Goal: Information Seeking & Learning: Check status

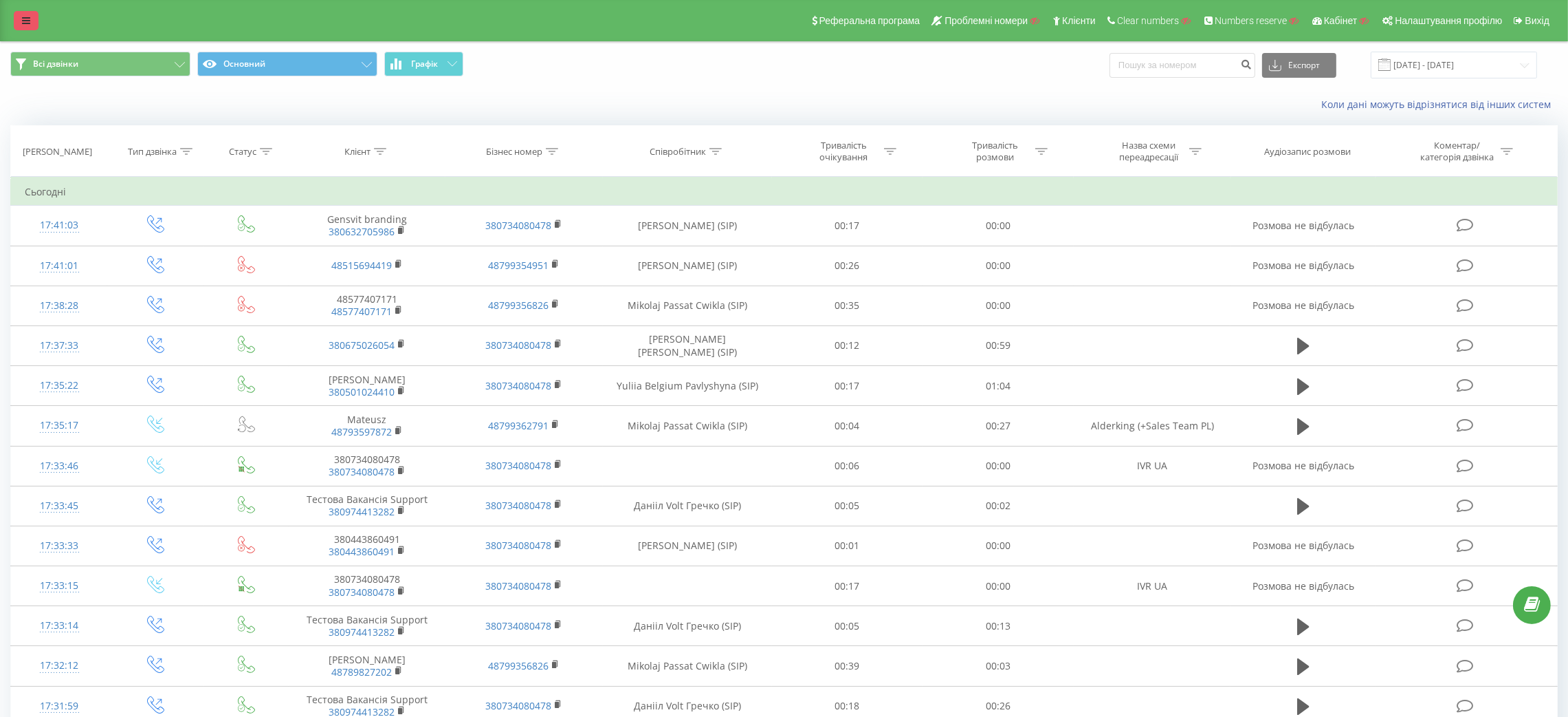
click at [33, 24] on link at bounding box center [26, 21] width 24 height 20
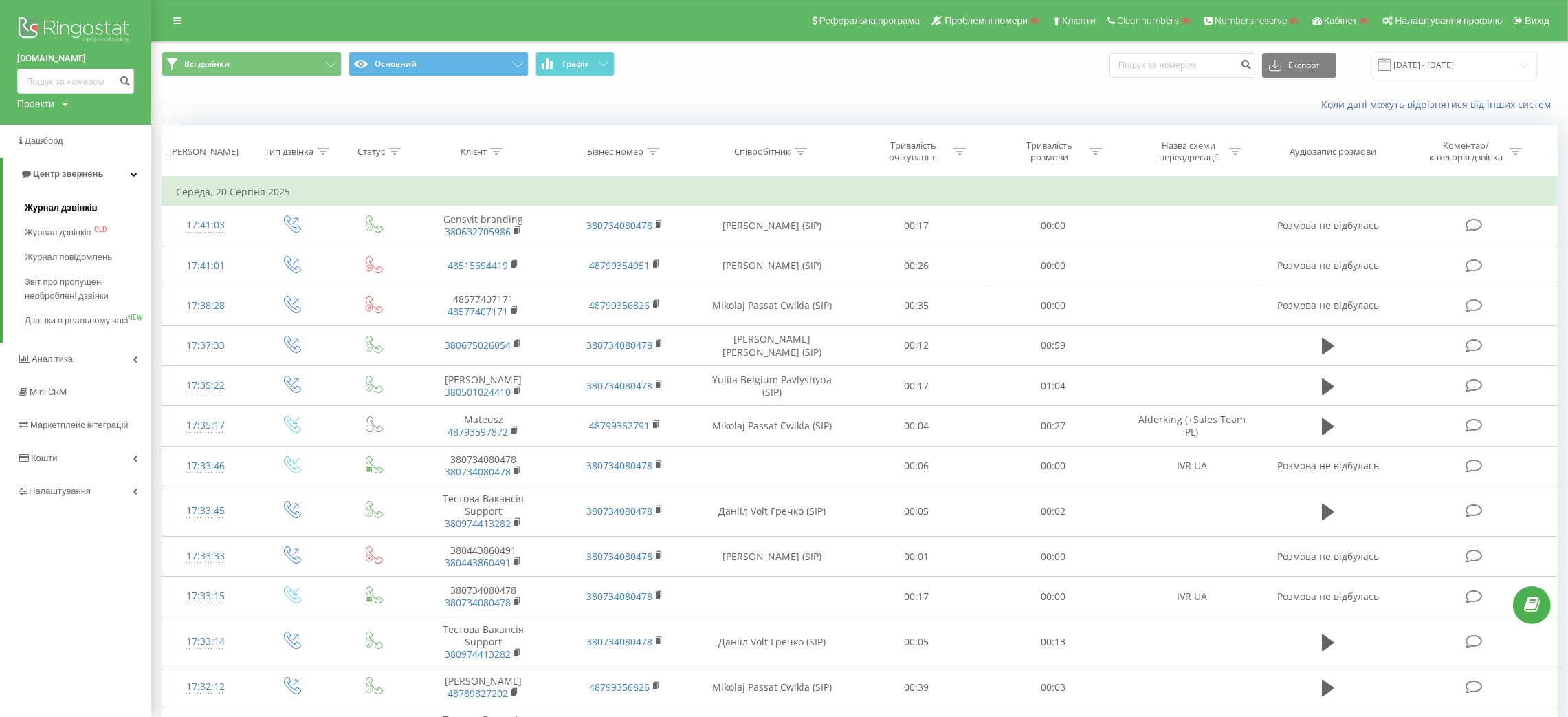
click at [81, 202] on link "Журнал дзвінків" at bounding box center [88, 207] width 127 height 24
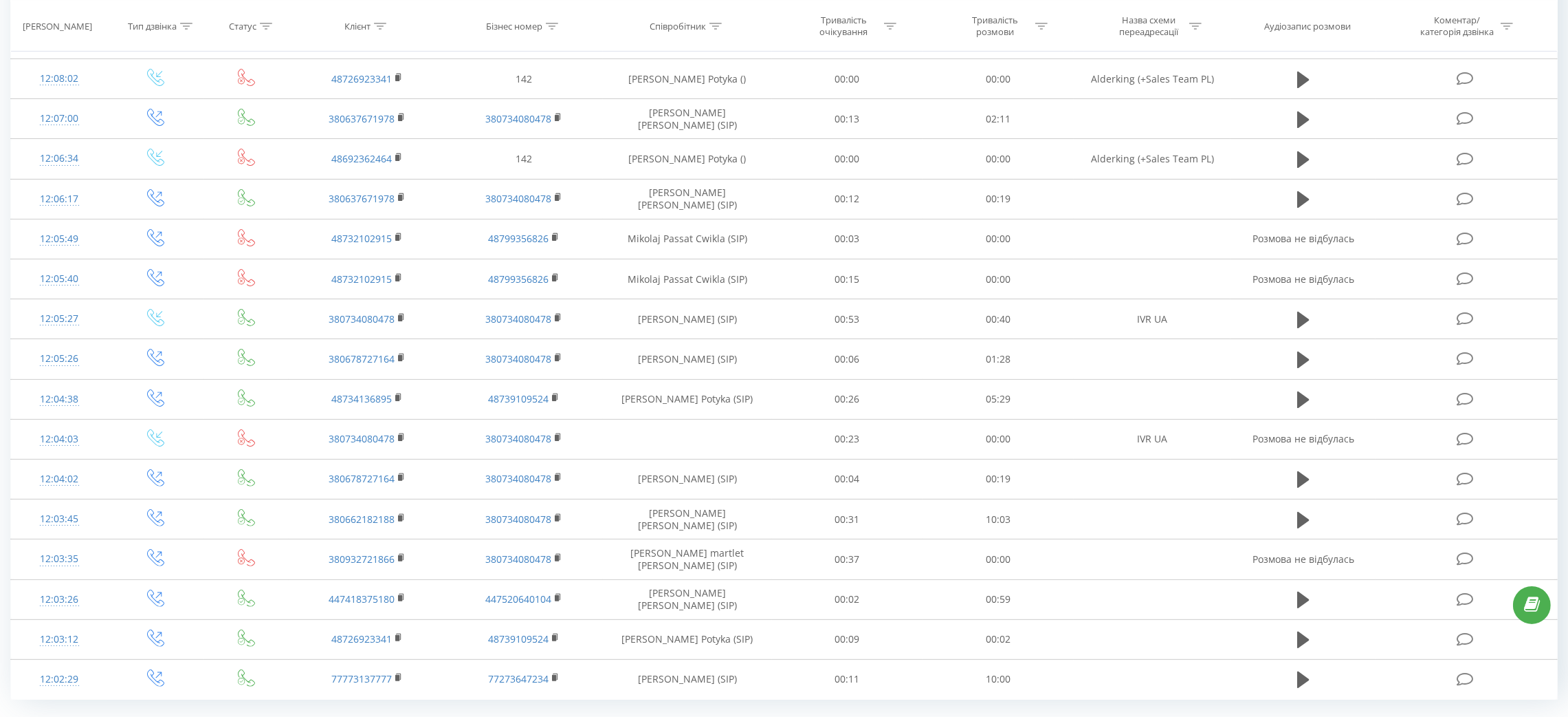
scroll to position [544, 0]
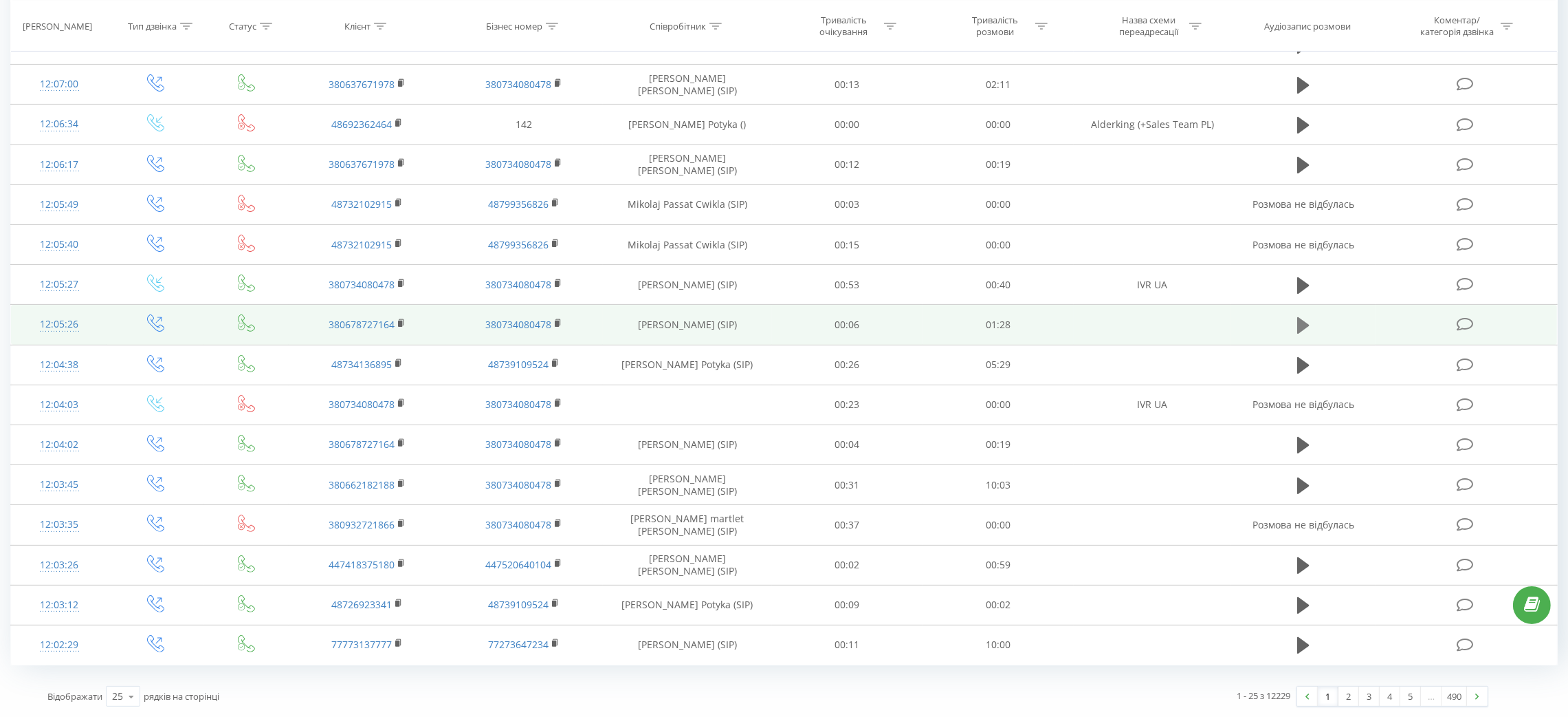
click at [1296, 318] on button at bounding box center [1302, 324] width 20 height 20
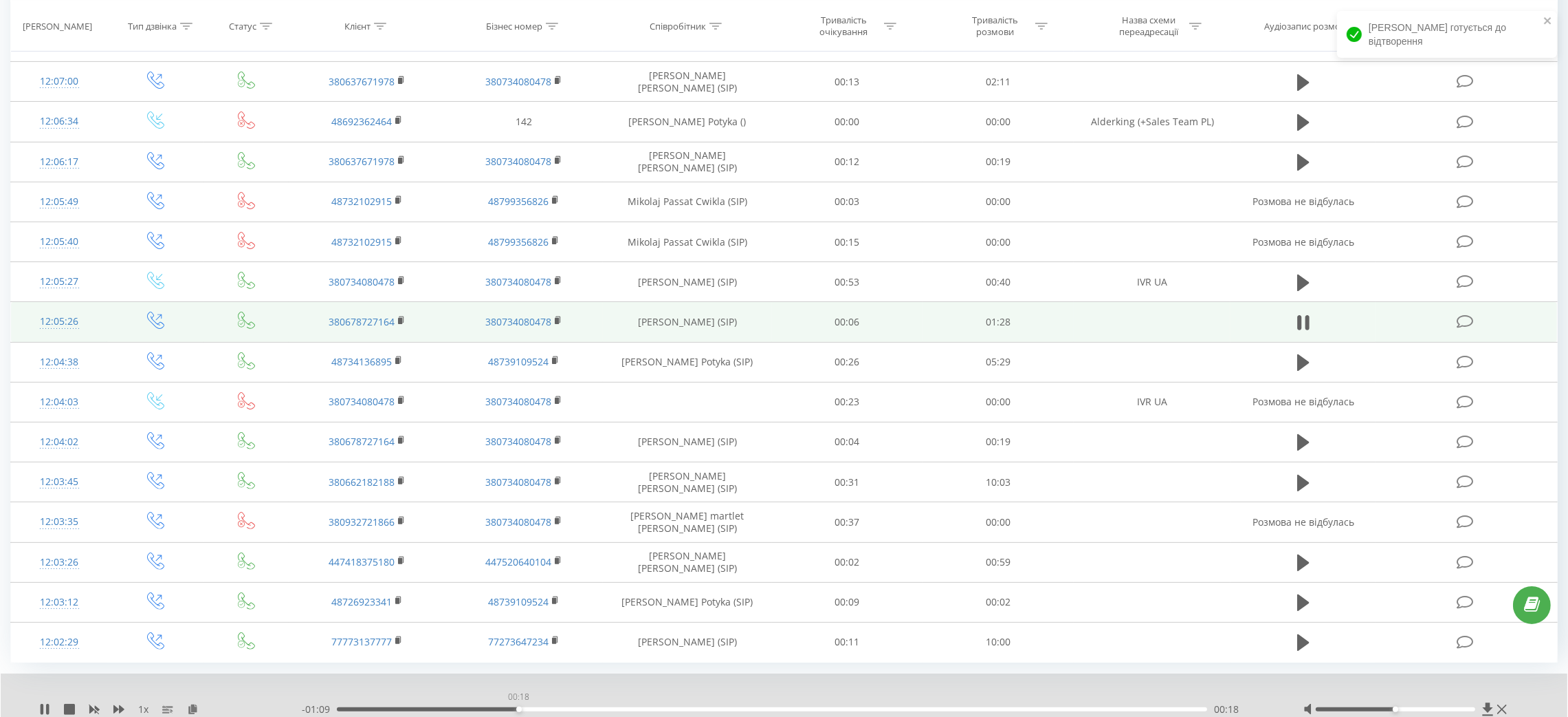
click at [518, 710] on div "00:18" at bounding box center [772, 709] width 870 height 4
click at [715, 711] on div "00:19" at bounding box center [772, 709] width 870 height 4
click at [770, 709] on div "00:38" at bounding box center [772, 709] width 870 height 4
click at [857, 708] on div "- 00:44 00:44 00:44" at bounding box center [785, 709] width 967 height 14
click at [880, 710] on div "00:44" at bounding box center [772, 709] width 870 height 4
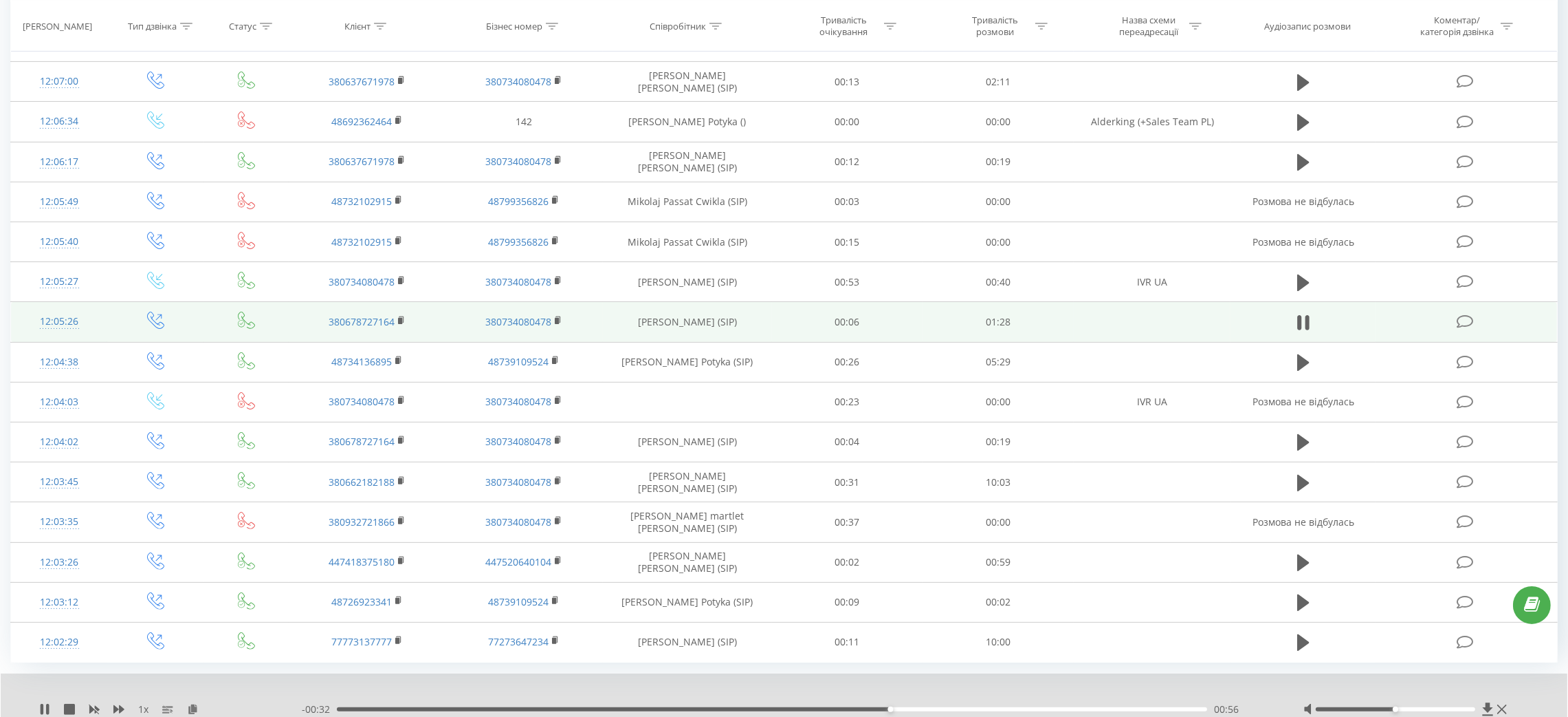
click at [993, 710] on div "00:56" at bounding box center [772, 709] width 870 height 4
click at [1301, 320] on icon at bounding box center [1299, 322] width 4 height 15
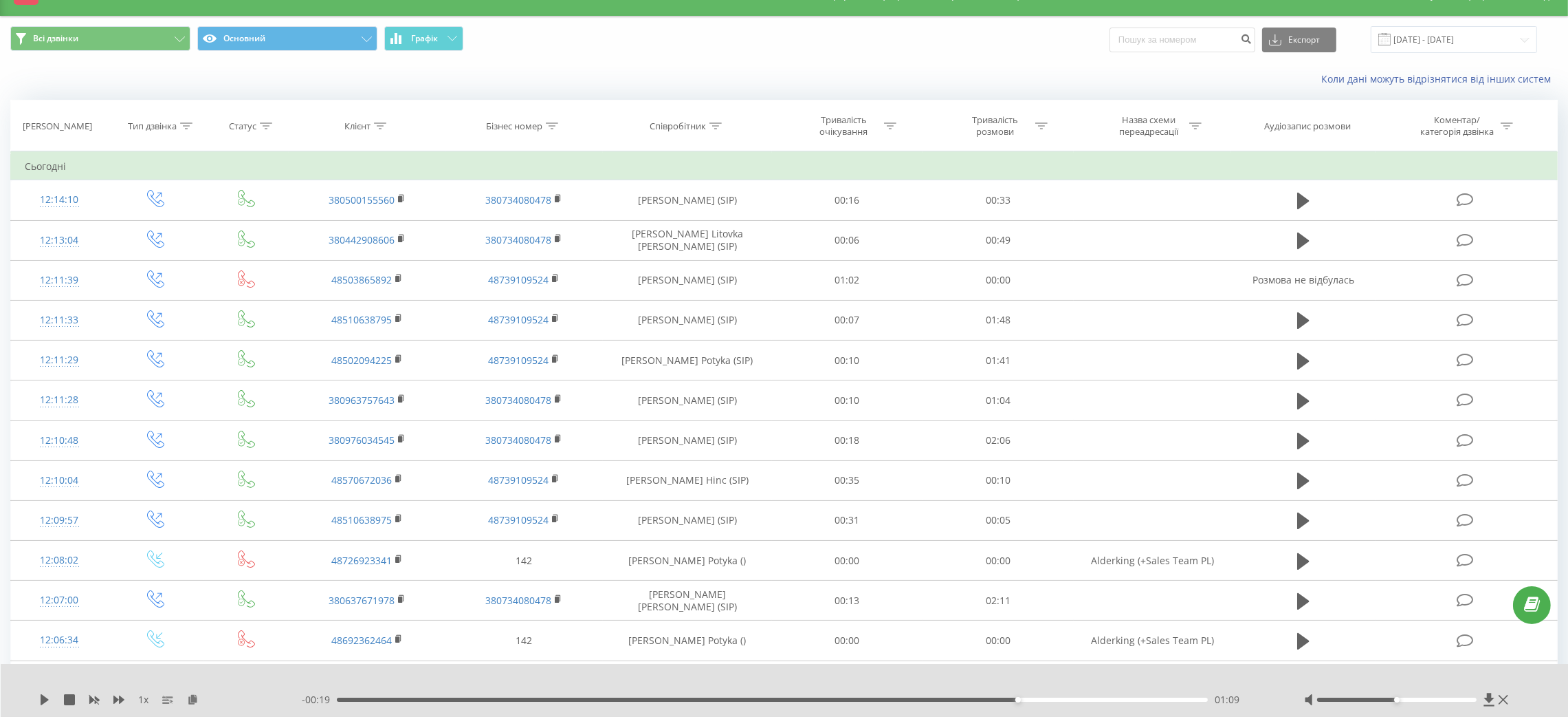
scroll to position [0, 0]
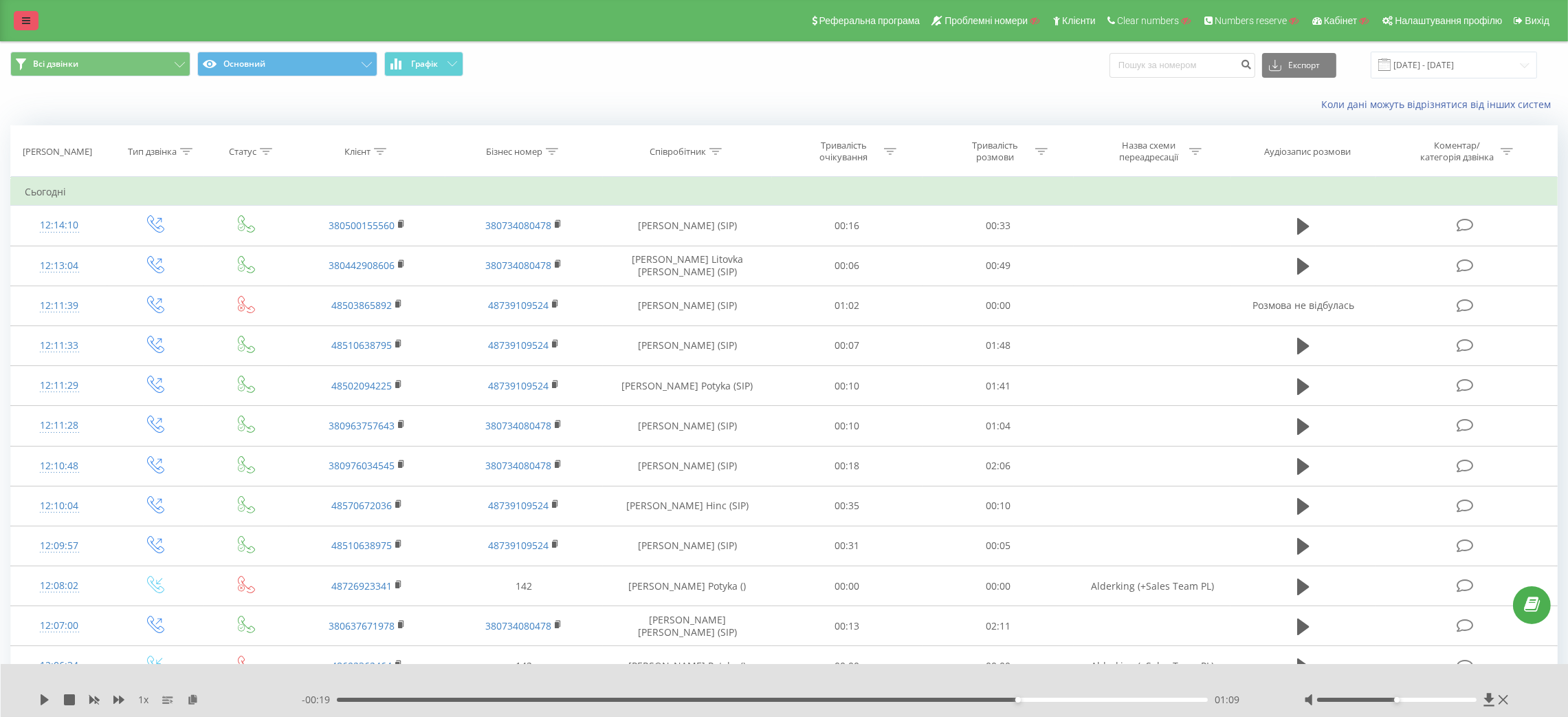
click at [22, 24] on icon at bounding box center [26, 20] width 8 height 10
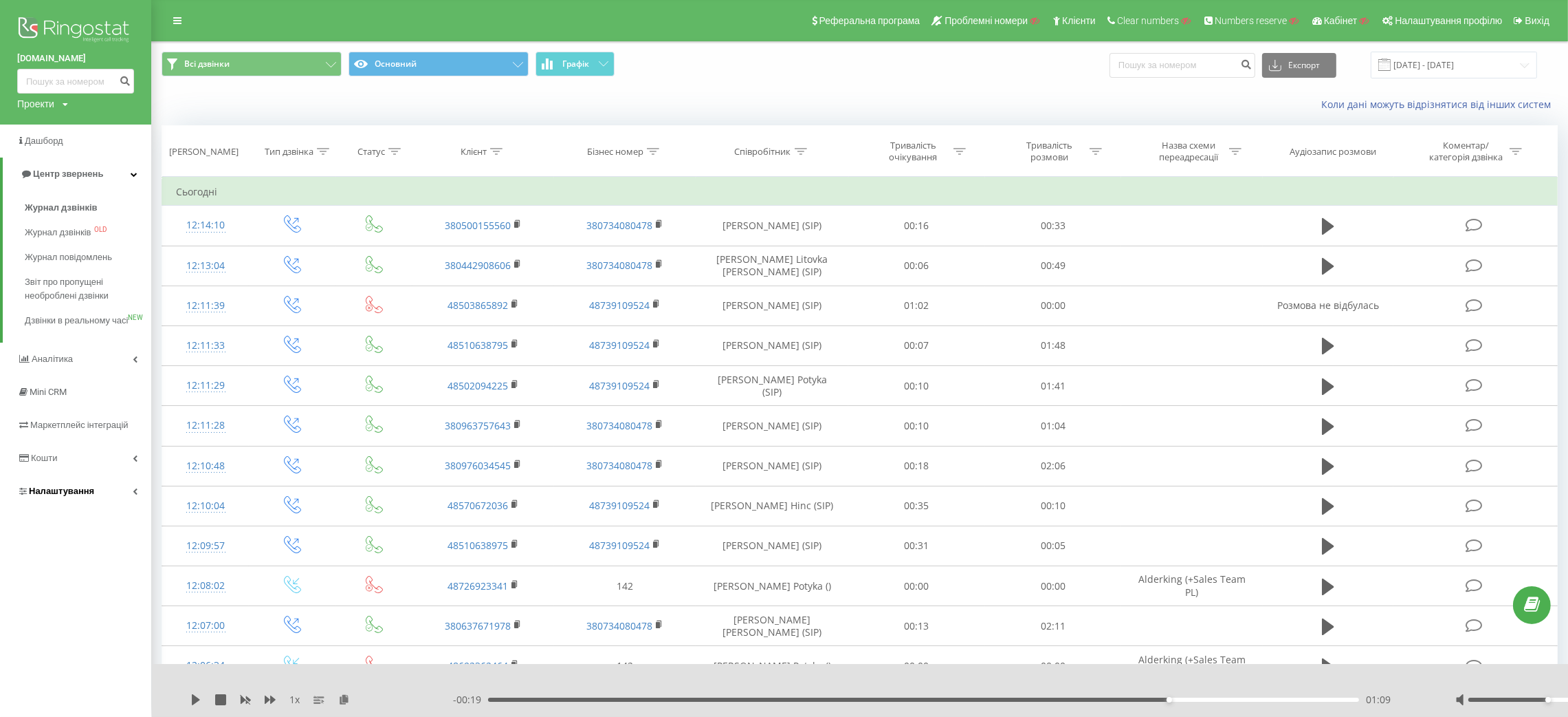
click at [92, 507] on link "Налаштування" at bounding box center [76, 491] width 151 height 33
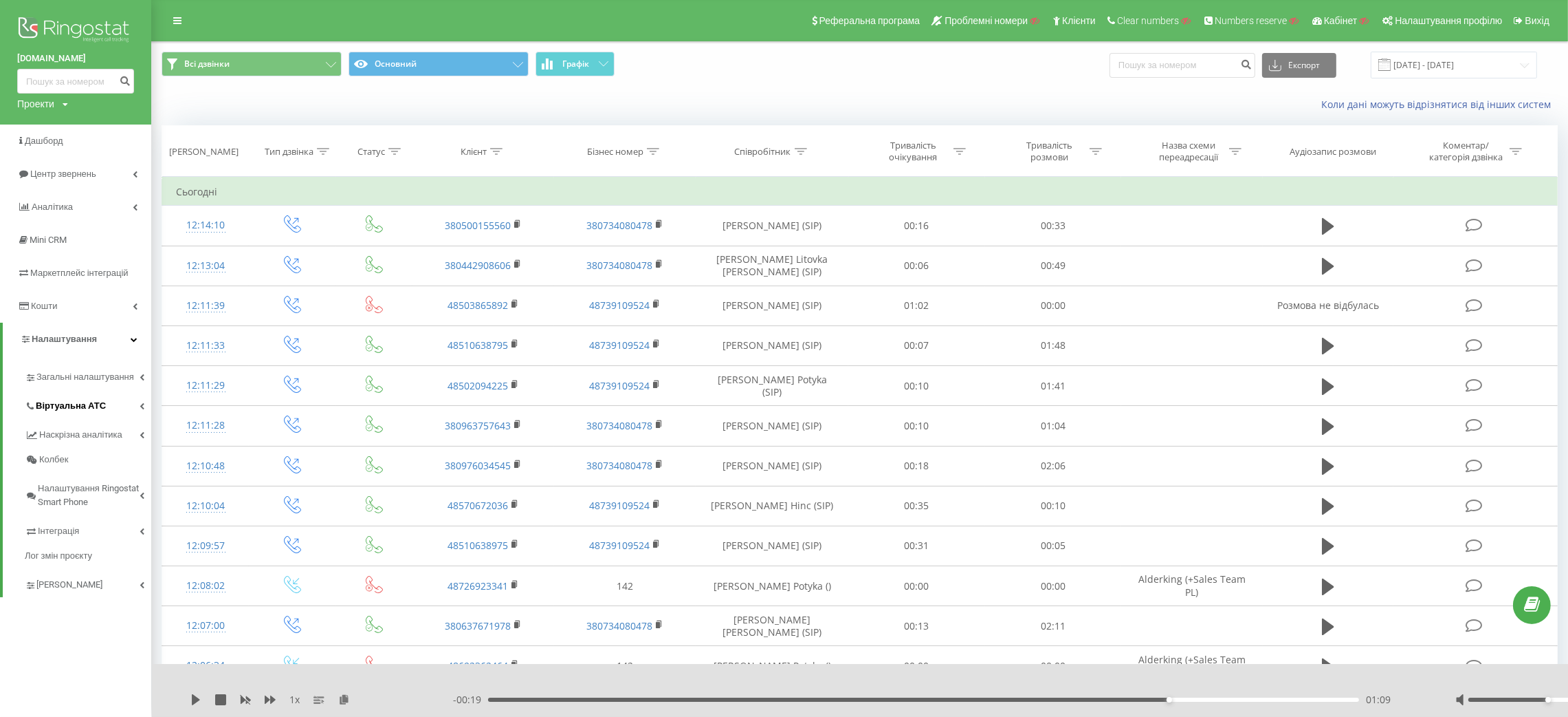
click at [89, 395] on link "Віртуальна АТС" at bounding box center [88, 404] width 127 height 29
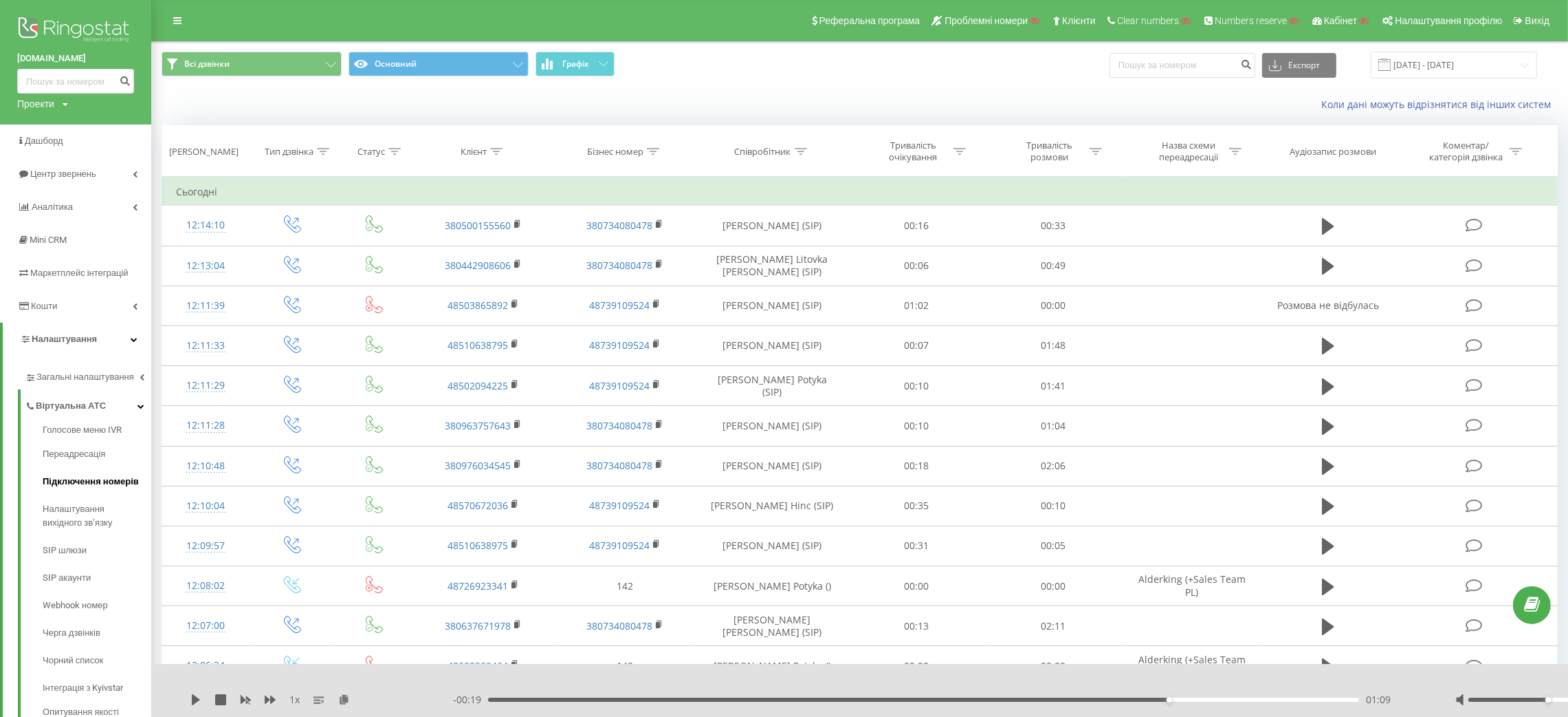
click at [87, 485] on span "Підключення номерів" at bounding box center [90, 481] width 96 height 14
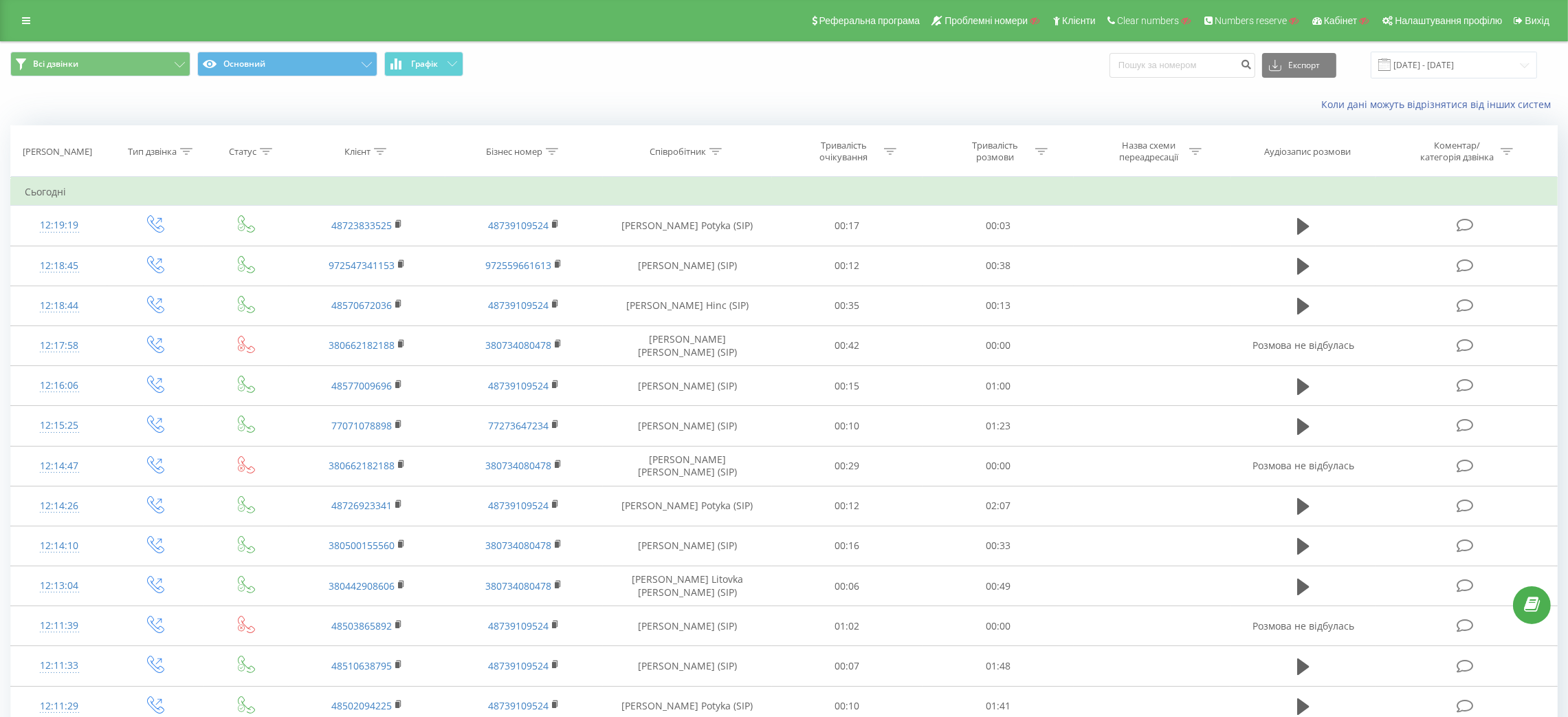
scroll to position [544, 0]
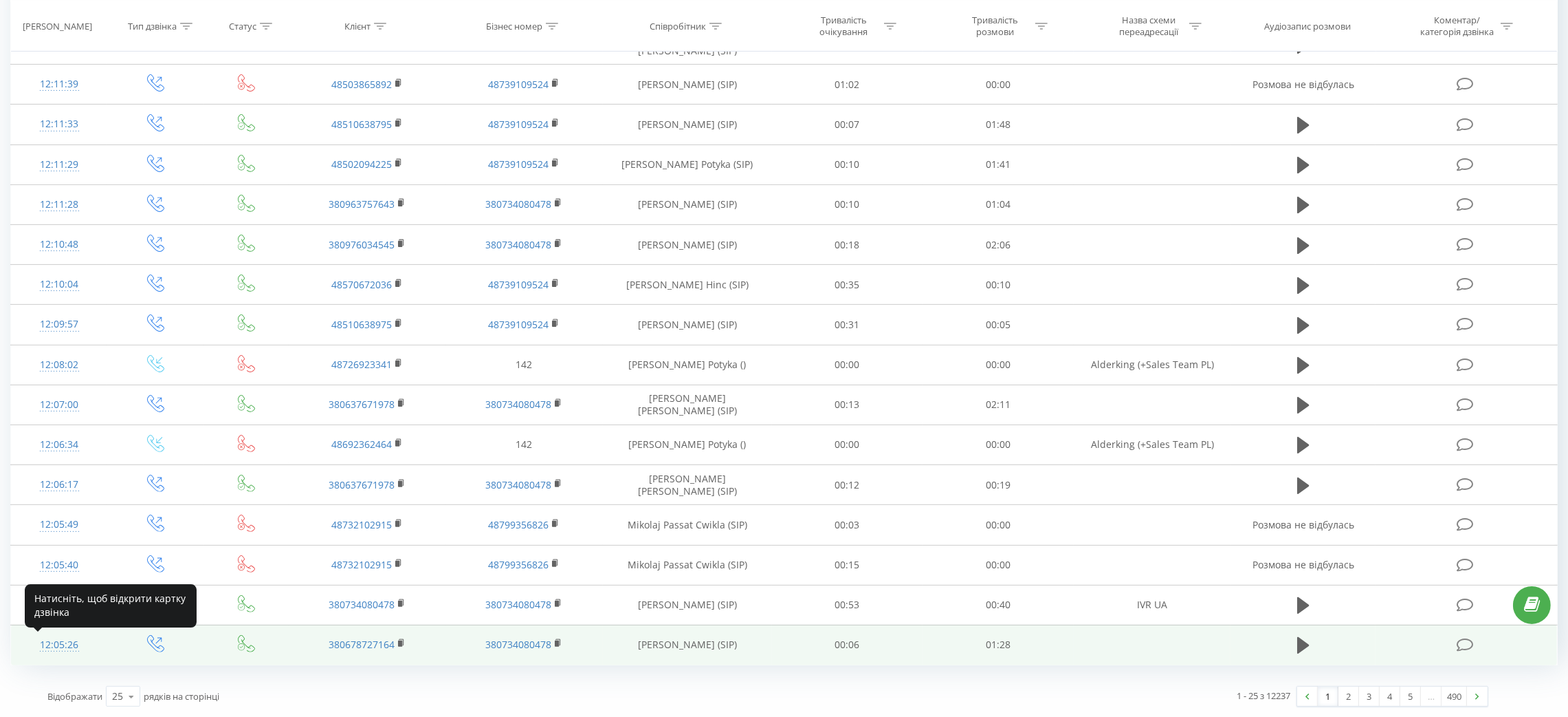
click at [51, 650] on div at bounding box center [58, 650] width 69 height 1
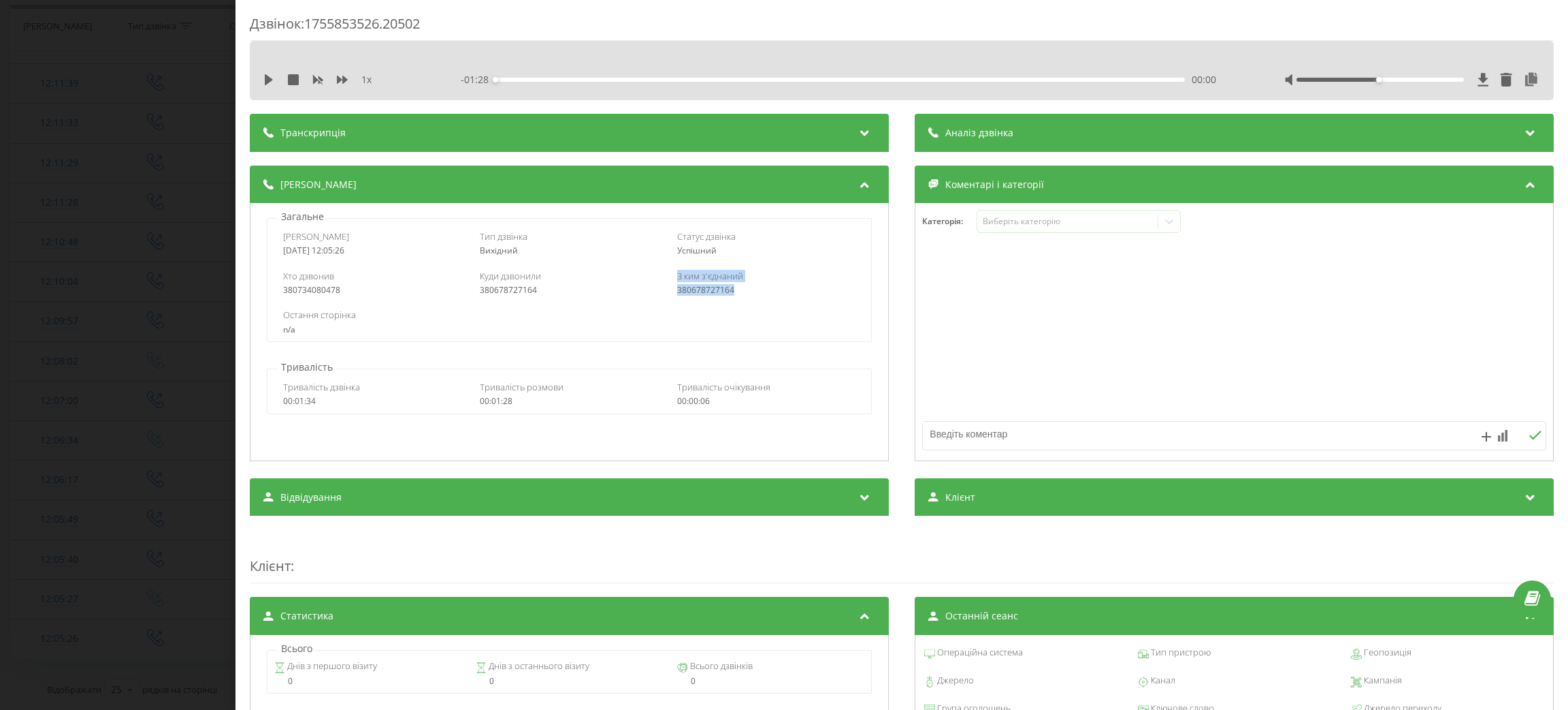
drag, startPoint x: 663, startPoint y: 290, endPoint x: 739, endPoint y: 291, distance: 76.0
click at [739, 291] on div "Хто дзвонив 380734080478 Куди дзвонили 380678727164 З ким з'єднаний 380678727164" at bounding box center [569, 283] width 604 height 39
click at [739, 291] on div "380678727164" at bounding box center [766, 291] width 179 height 10
drag, startPoint x: 739, startPoint y: 291, endPoint x: 665, endPoint y: 296, distance: 74.2
click at [665, 296] on div "Хто дзвонив 380734080478 Куди дзвонили 380678727164 З ким з'єднаний 380678727164" at bounding box center [569, 283] width 604 height 39
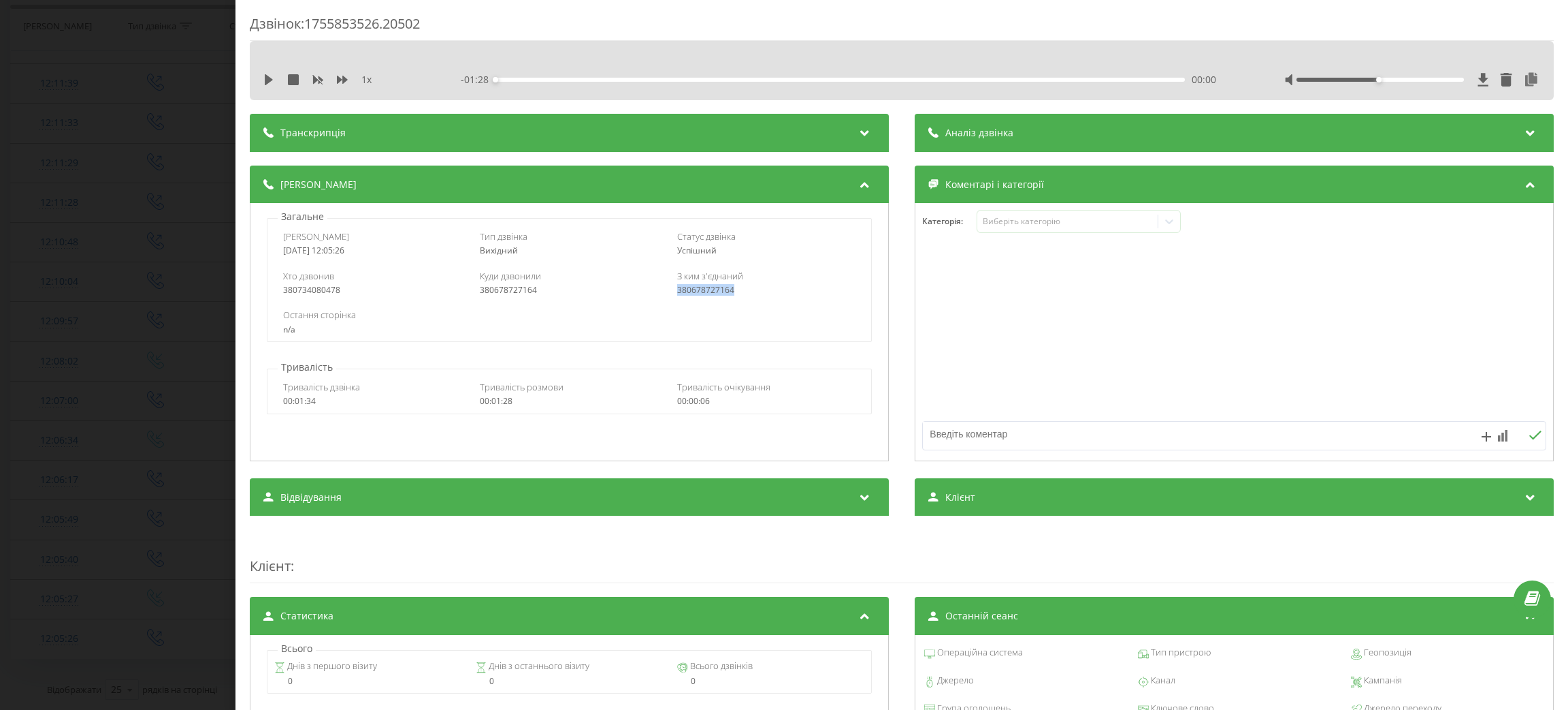
copy div "380678727164"
click at [173, 301] on div "Дзвінок : 1755853526.20502 1 x - 01:28 00:00 00:00 Транскрипція Для AI-аналізу …" at bounding box center [784, 355] width 1568 height 710
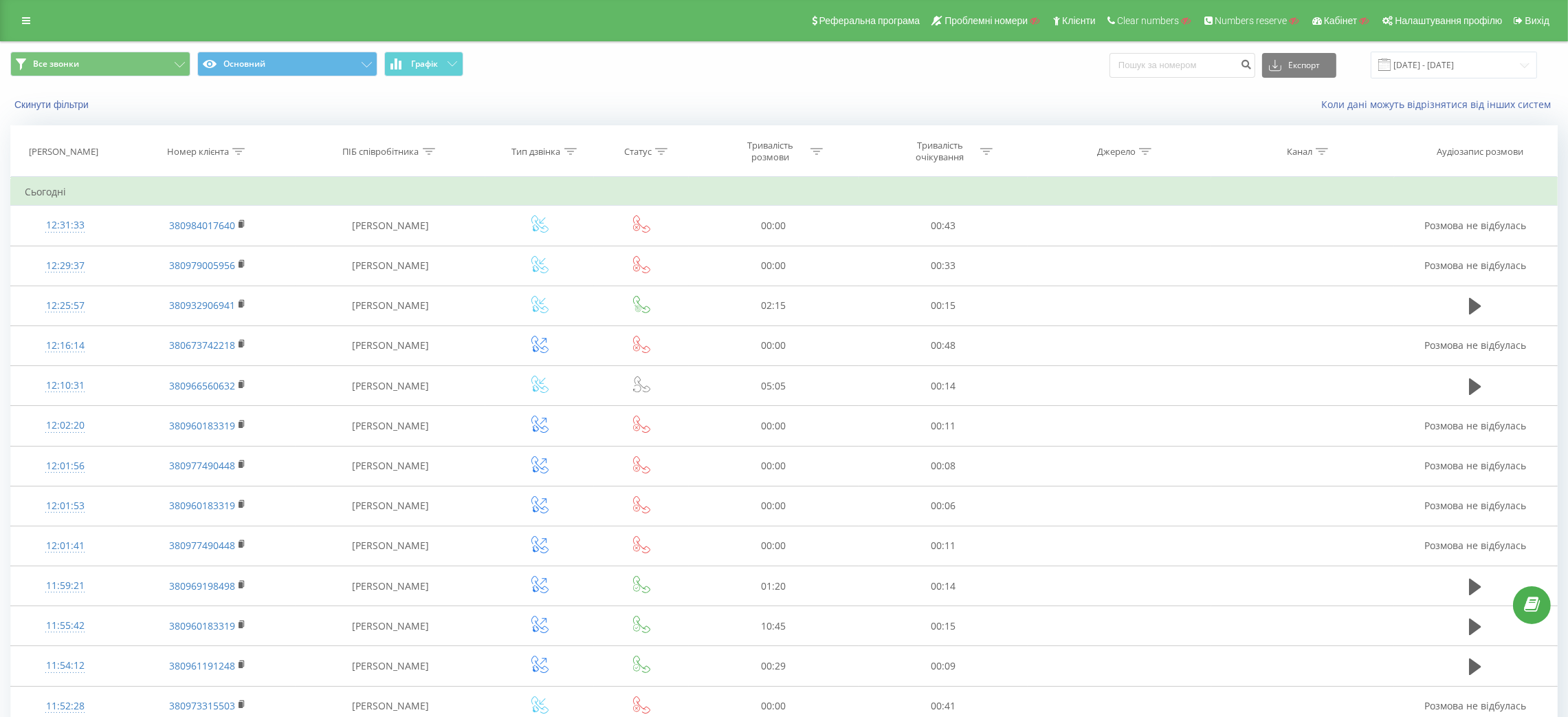
click at [14, 19] on link at bounding box center [26, 21] width 24 height 20
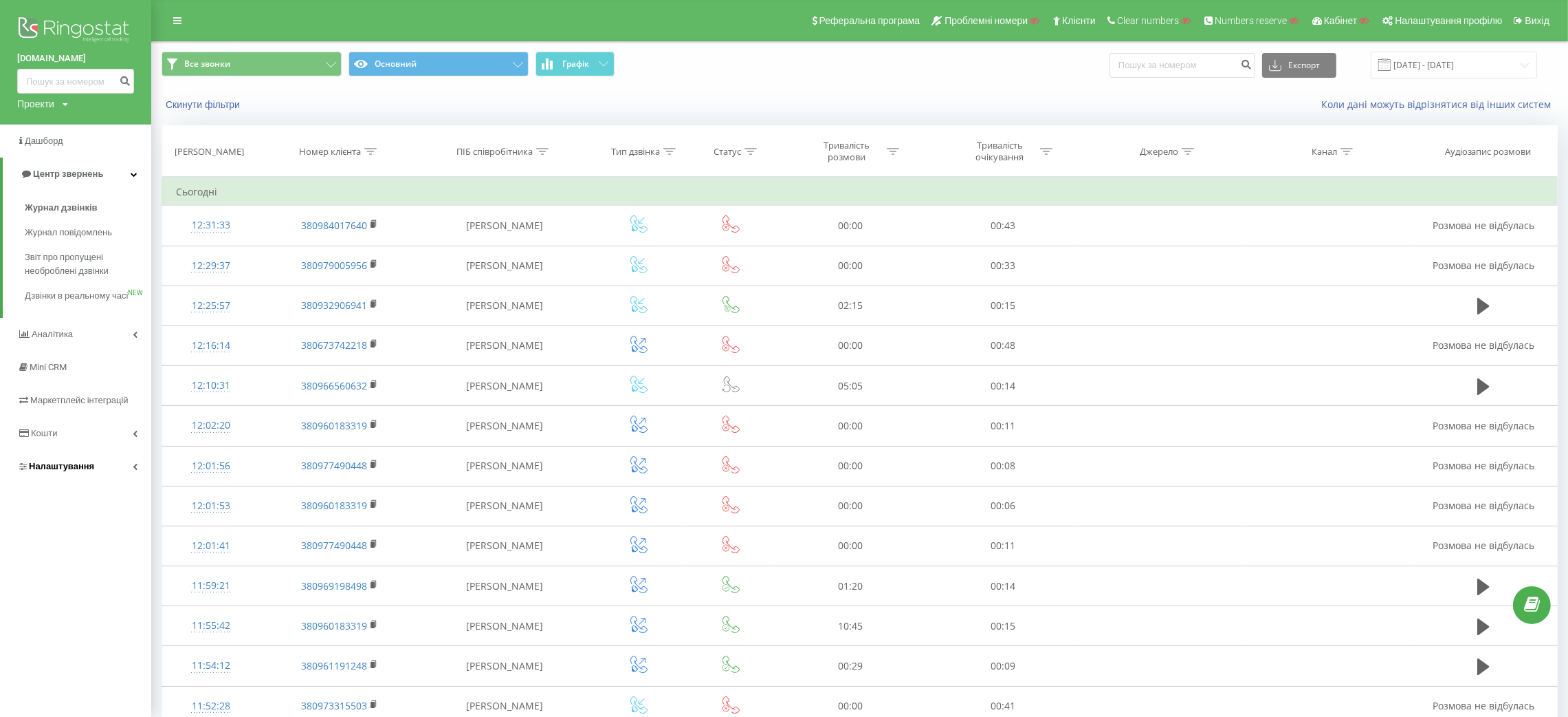
click at [69, 471] on span "Налаштування" at bounding box center [62, 466] width 65 height 11
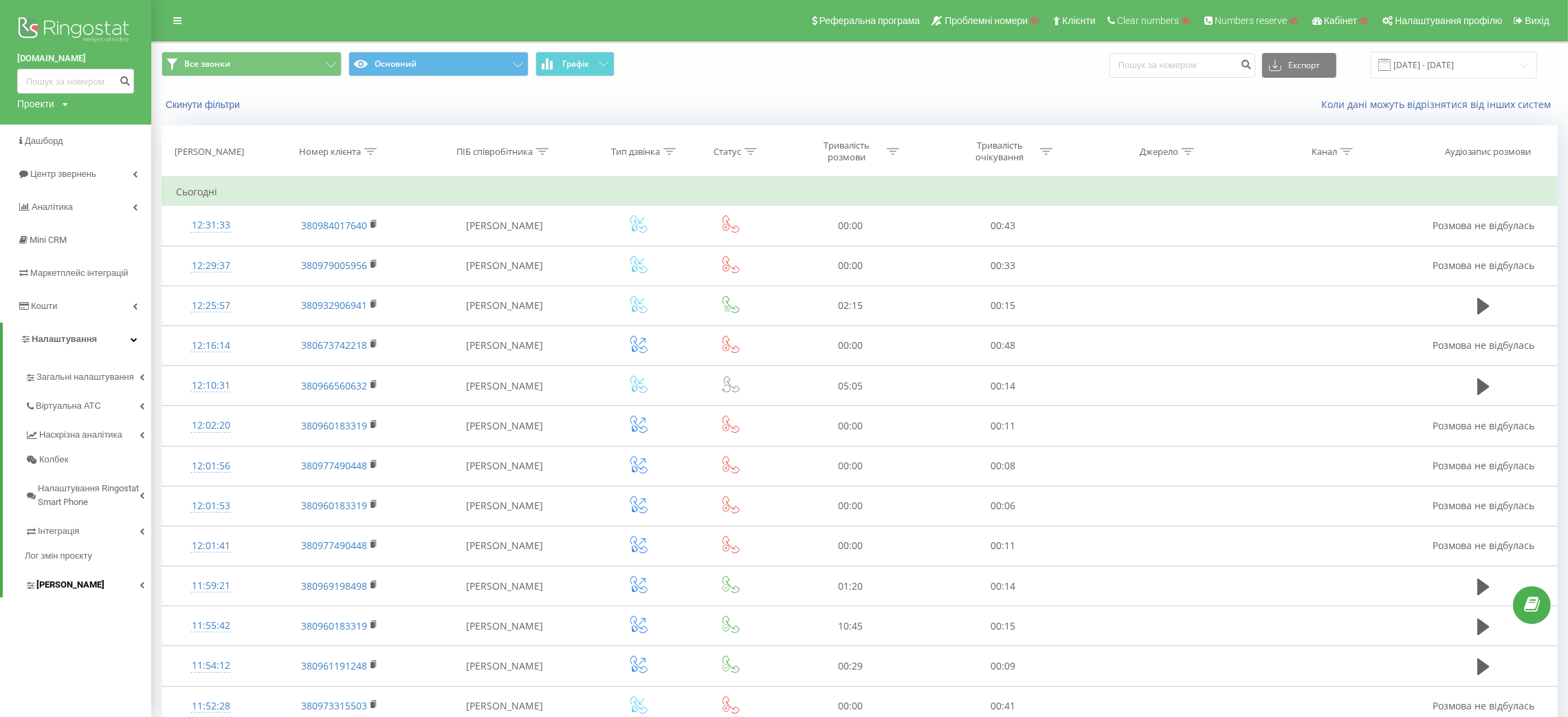
click at [64, 580] on span "Коллтрекінг" at bounding box center [71, 584] width 68 height 14
click at [73, 525] on span "Інтеграція" at bounding box center [60, 531] width 45 height 14
click at [75, 550] on span "Webhooks 2.0" at bounding box center [70, 554] width 56 height 14
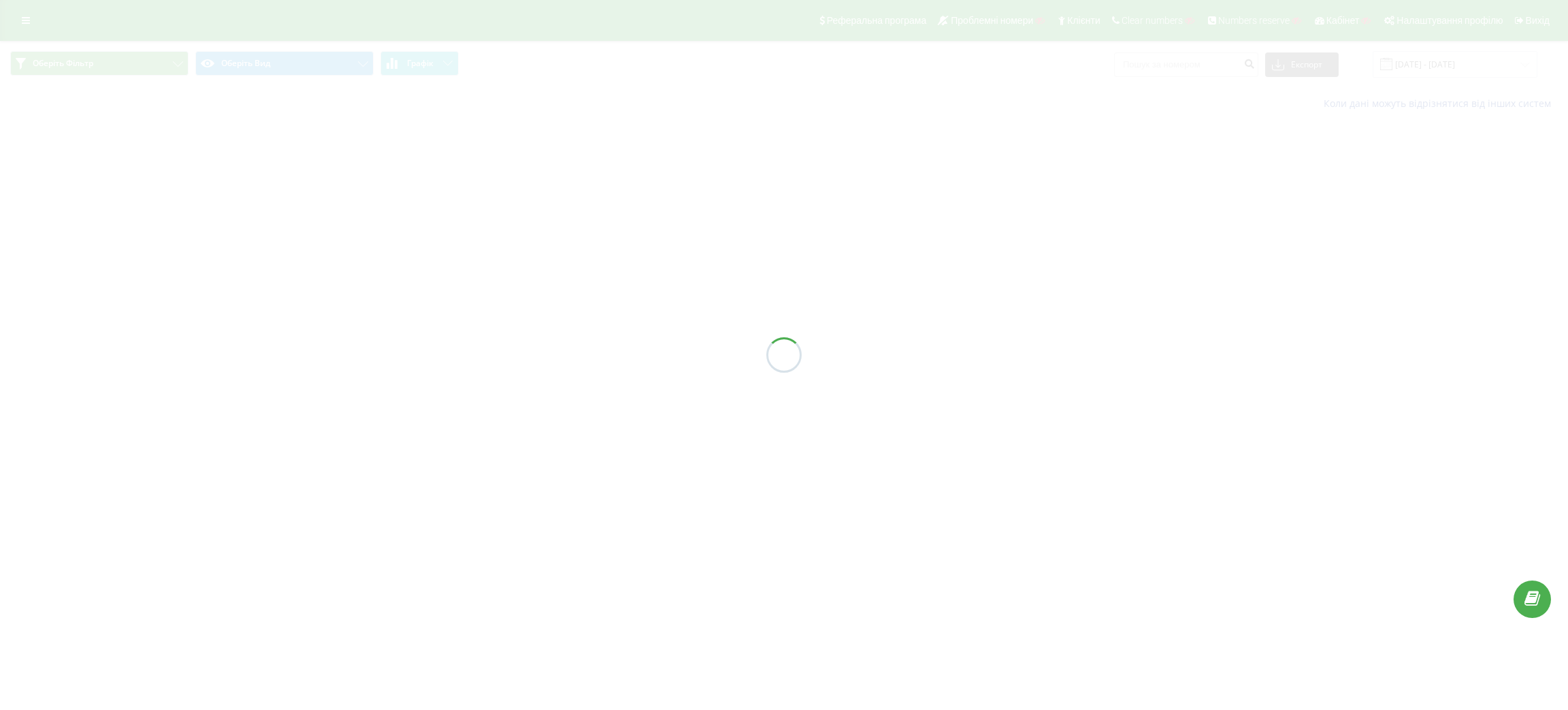
click at [311, 75] on div at bounding box center [784, 355] width 1568 height 710
click at [314, 71] on div at bounding box center [784, 355] width 1568 height 710
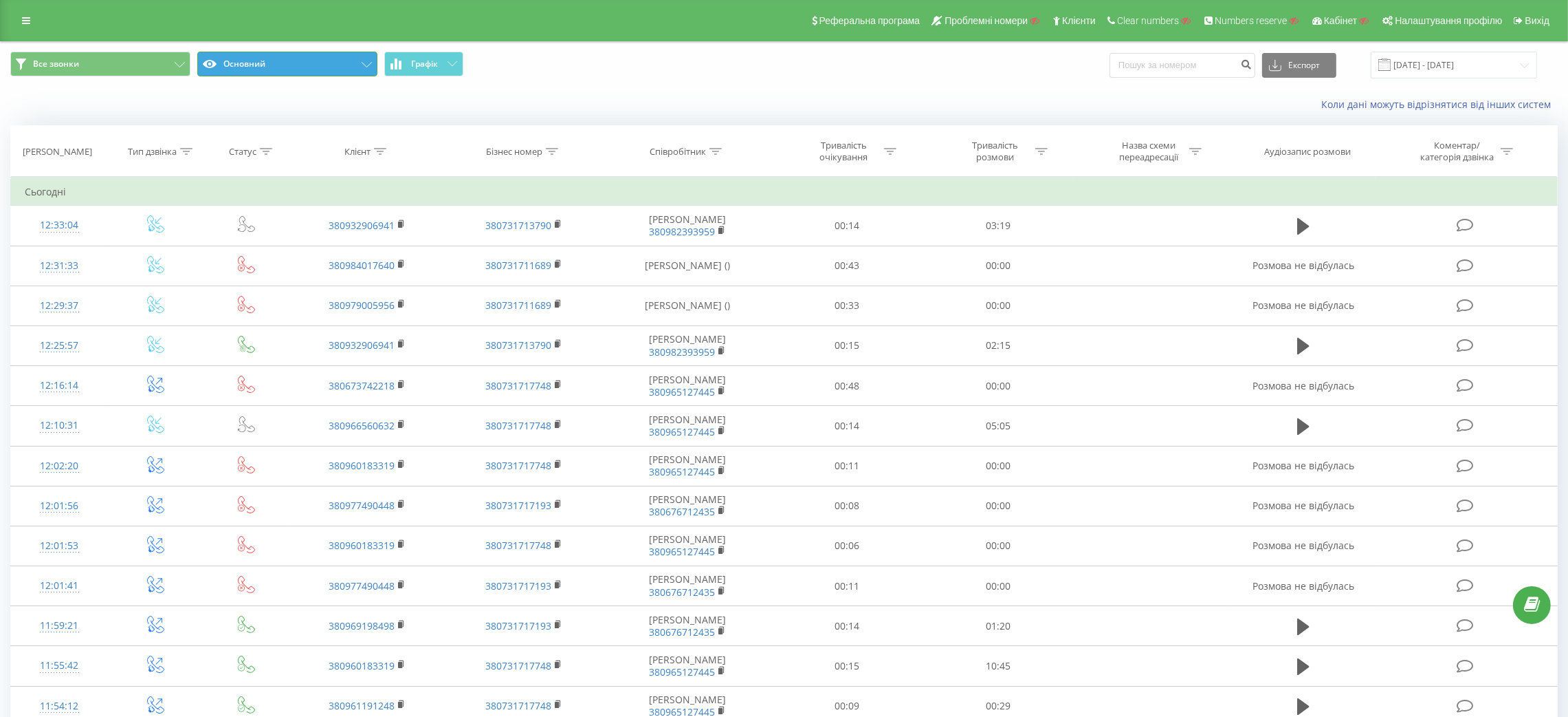
click at [317, 72] on button "Основний" at bounding box center [288, 63] width 180 height 24
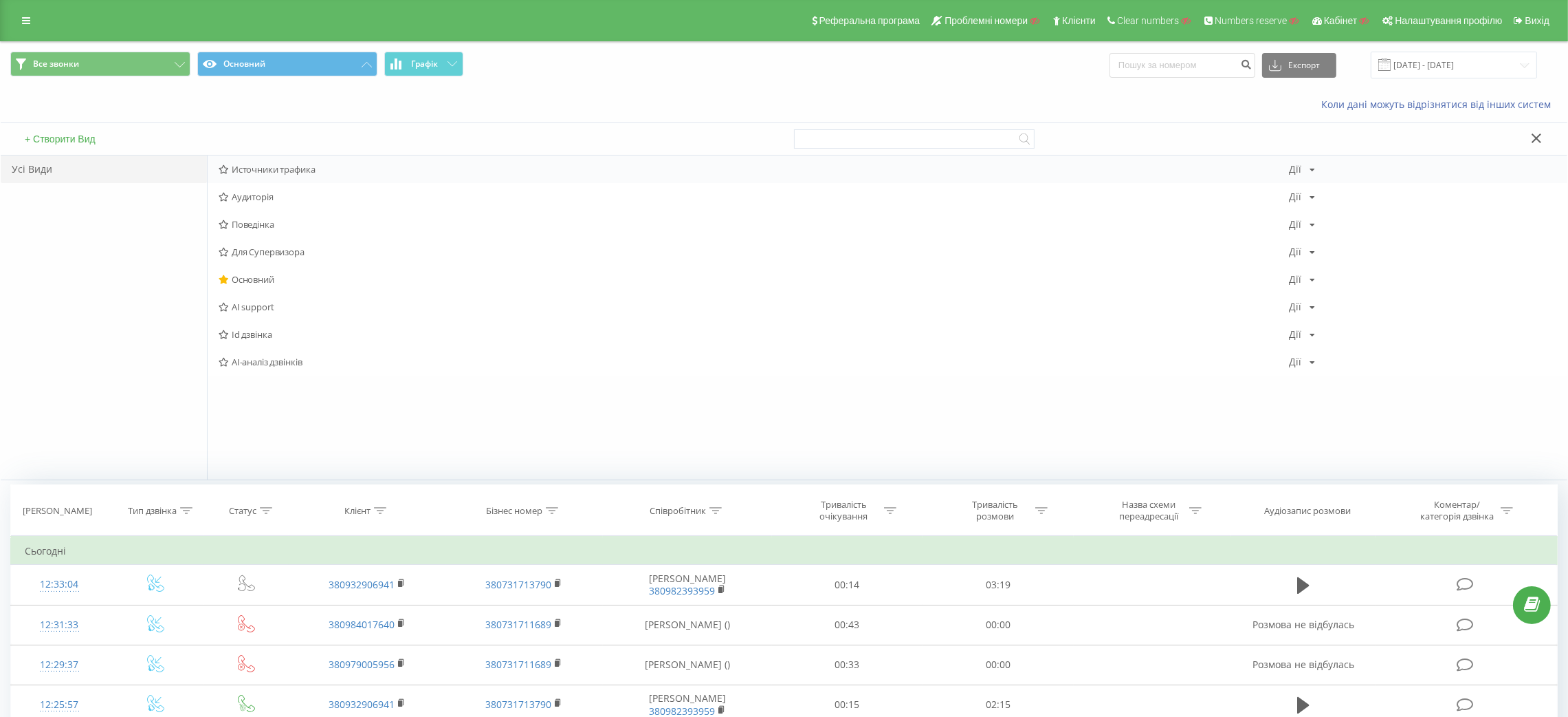
click at [309, 176] on div "Источники трафика [PERSON_NAME] Копіювати Видалити За замовчуванням Поділитися" at bounding box center [888, 169] width 1360 height 28
click at [292, 172] on span "Источники трафика" at bounding box center [753, 169] width 1070 height 10
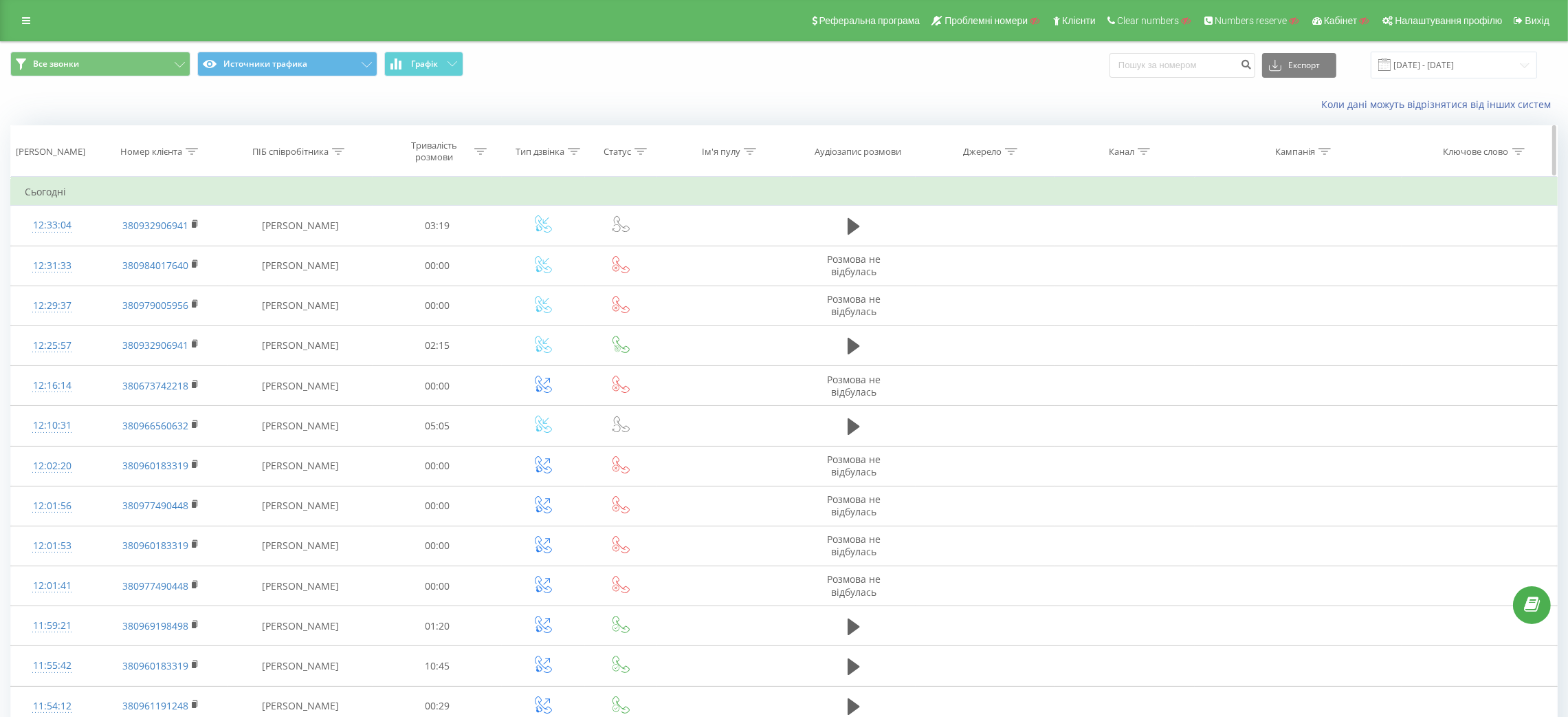
click at [573, 148] on icon at bounding box center [574, 151] width 12 height 7
click at [562, 223] on div at bounding box center [536, 219] width 97 height 13
click at [567, 212] on div at bounding box center [536, 219] width 97 height 13
click at [572, 256] on div "Введіть значення" at bounding box center [536, 251] width 97 height 11
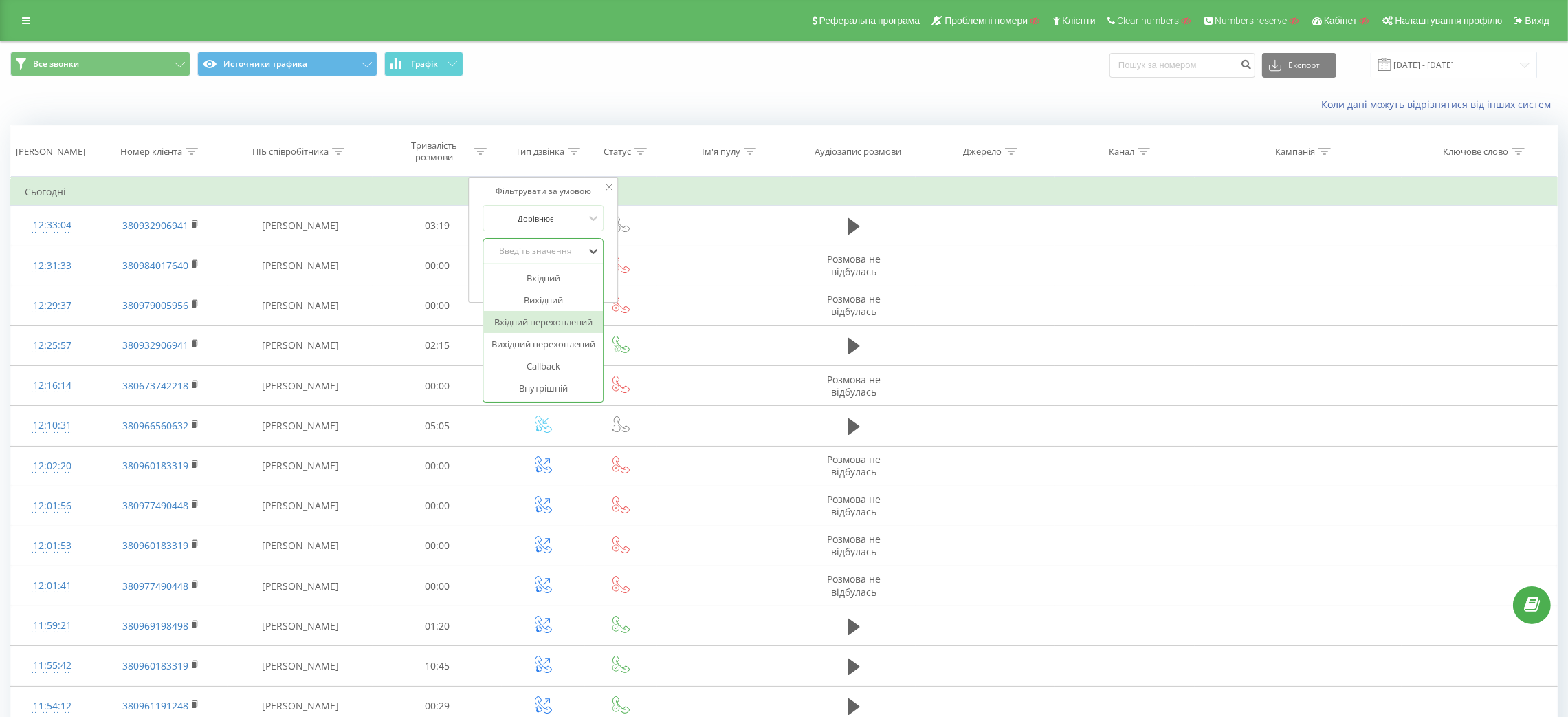
click at [572, 326] on div "Вхідний перехоплений" at bounding box center [544, 321] width 119 height 22
click at [583, 287] on span "OK" at bounding box center [572, 279] width 38 height 21
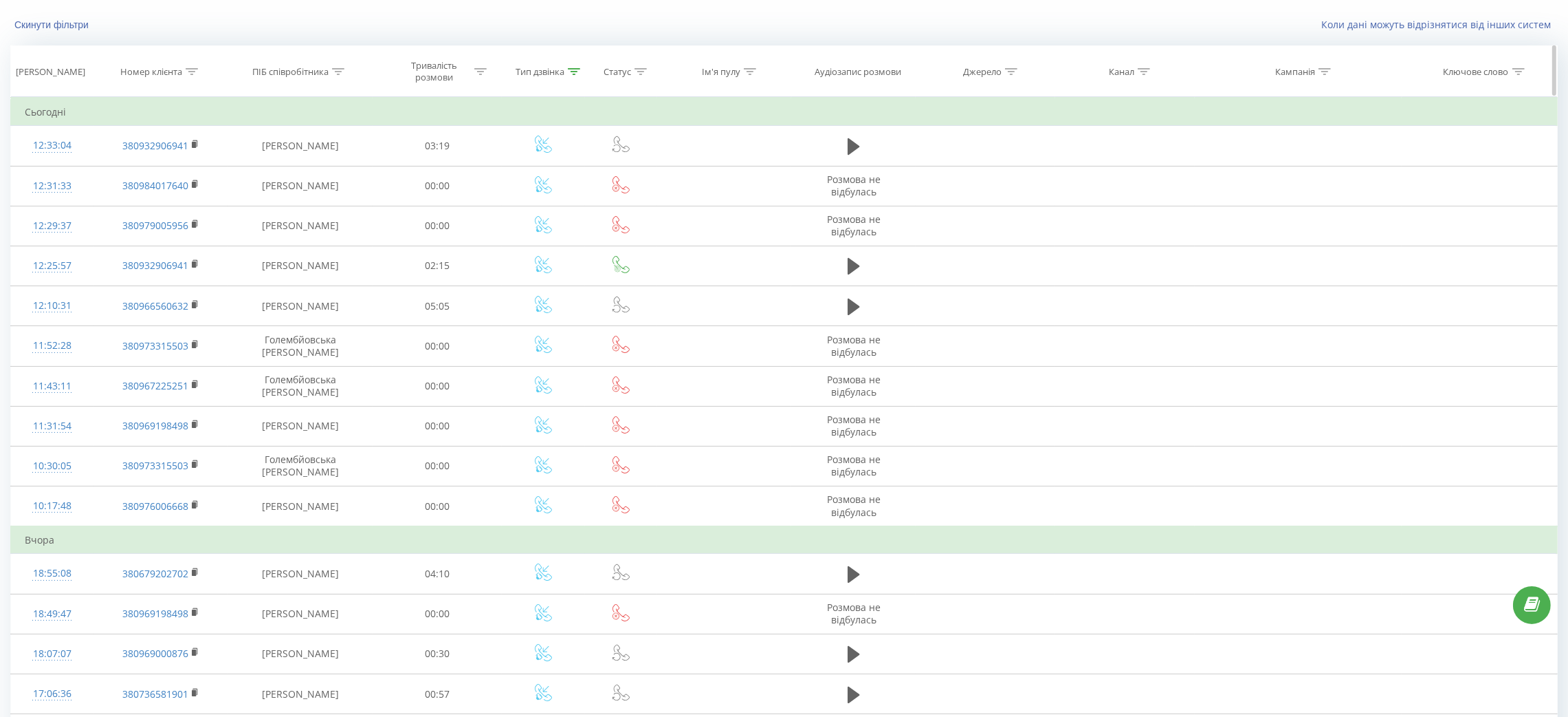
scroll to position [56, 0]
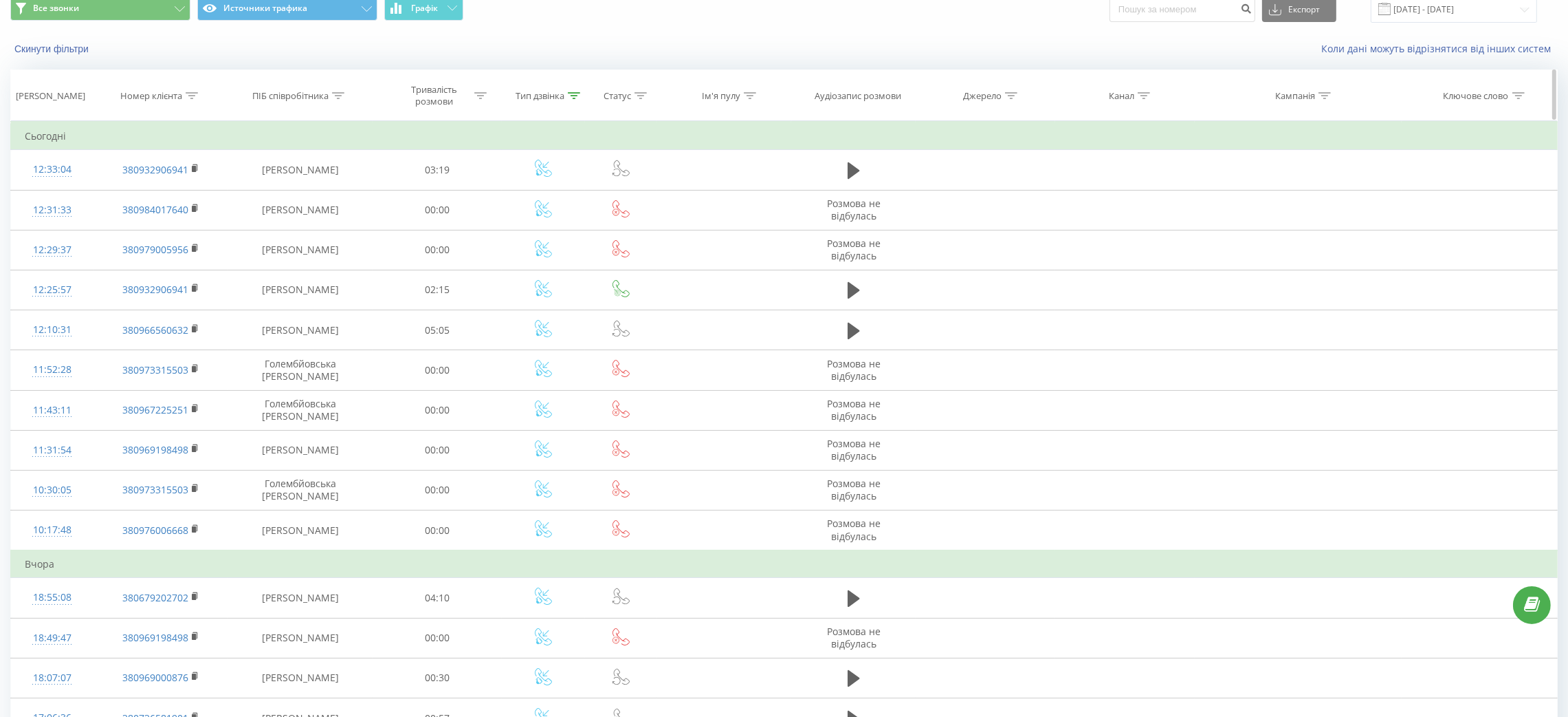
click at [578, 98] on icon at bounding box center [574, 95] width 12 height 7
click at [566, 197] on div at bounding box center [536, 196] width 97 height 13
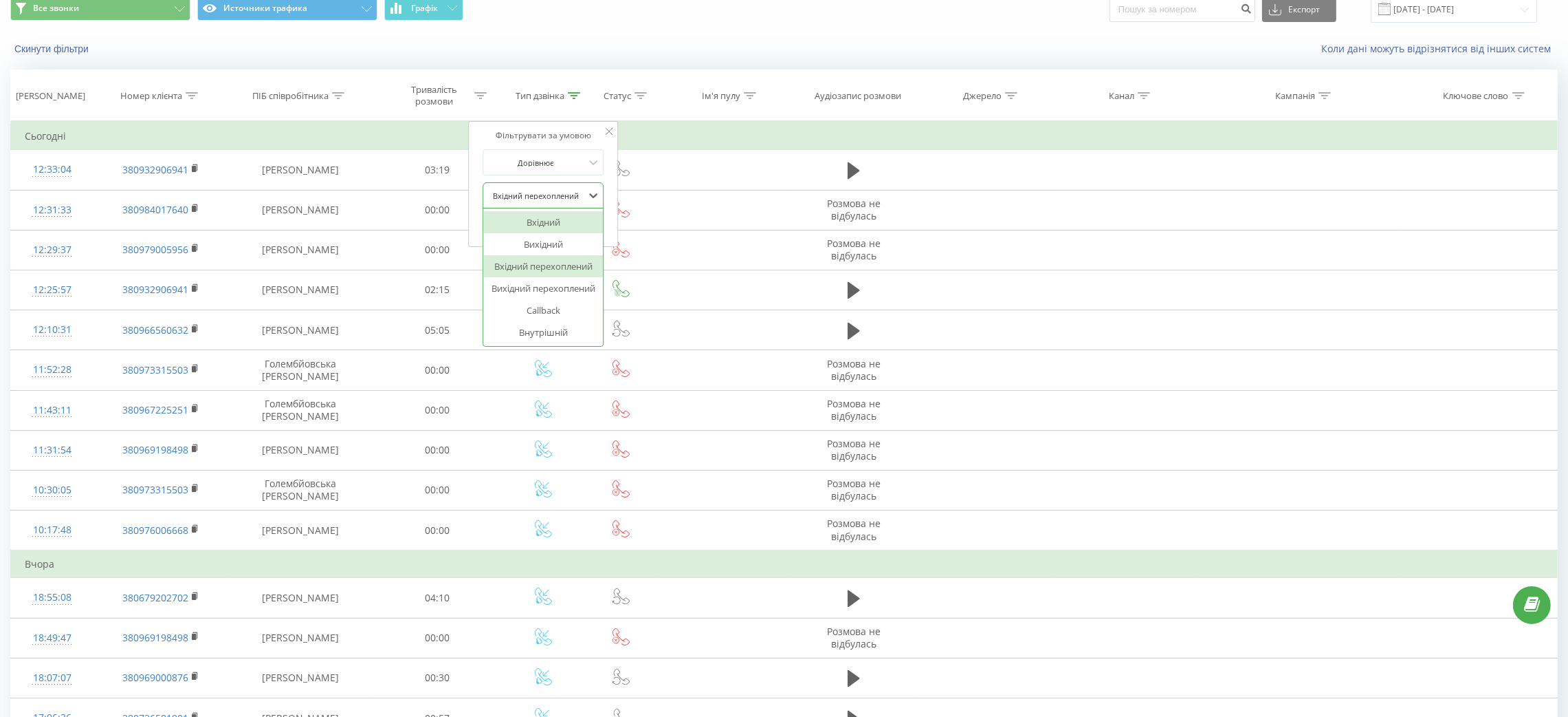
click at [566, 226] on div "Вхідний" at bounding box center [544, 222] width 119 height 22
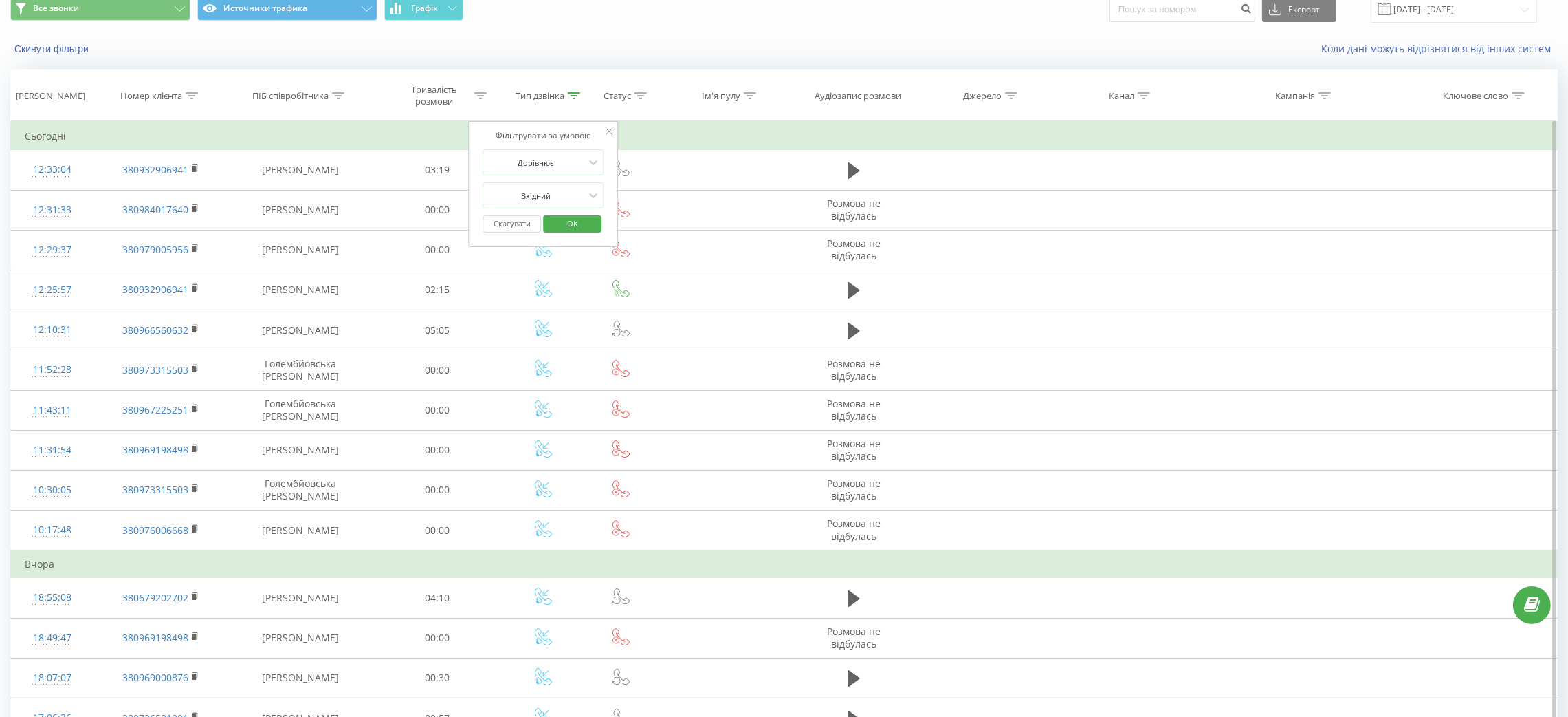
click at [587, 225] on span "OK" at bounding box center [572, 223] width 38 height 21
